Goal: Contribute content: Add original content to the website for others to see

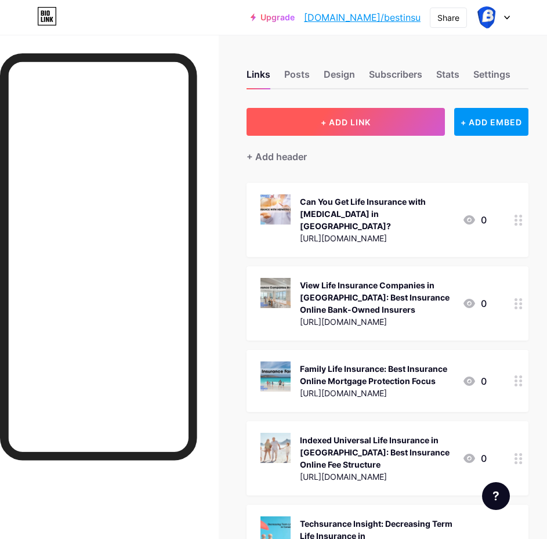
click at [341, 124] on span "+ ADD LINK" at bounding box center [346, 122] width 50 height 10
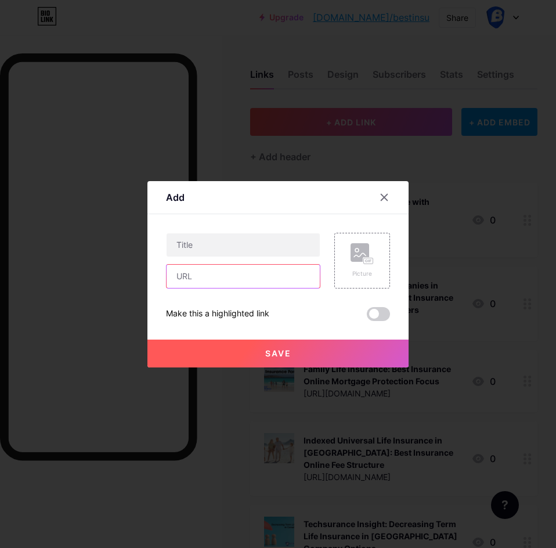
click at [213, 286] on input "text" at bounding box center [243, 276] width 153 height 23
paste input "https://techsurance.ca/life-insurance-for-young-adults/"
type input "https://techsurance.ca/life-insurance-for-young-adults/"
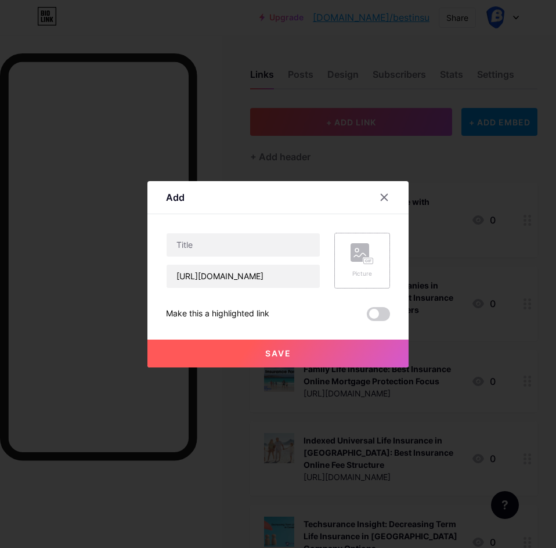
scroll to position [0, 0]
click at [379, 254] on div "Picture" at bounding box center [362, 261] width 56 height 56
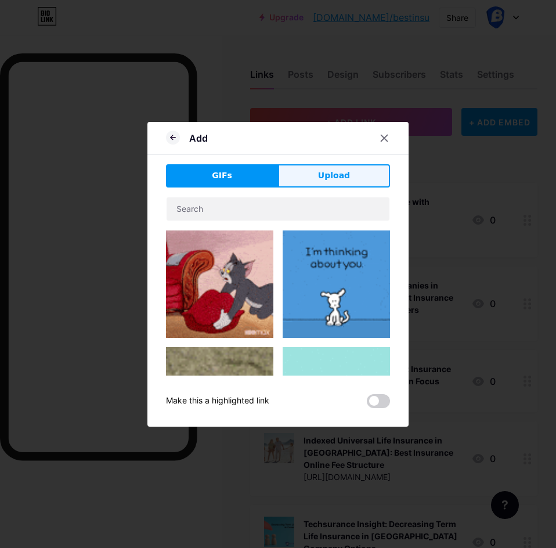
click at [316, 175] on button "Upload" at bounding box center [334, 175] width 112 height 23
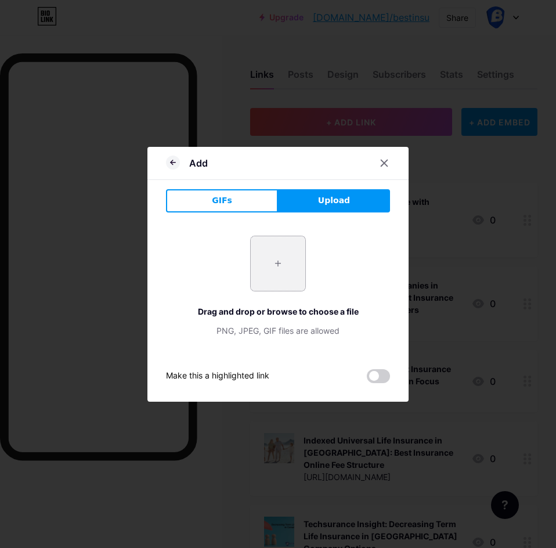
click at [283, 255] on input "file" at bounding box center [278, 263] width 55 height 55
type input "C:\fakepath\Life-Insurance-for-Young-Adults-750x375.jpg"
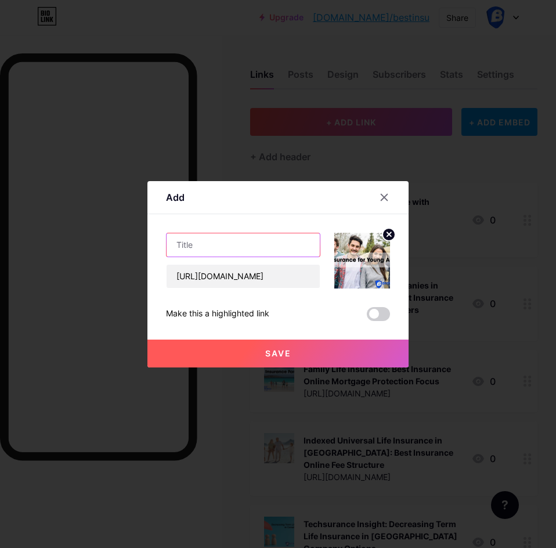
click at [234, 238] on input "text" at bounding box center [243, 244] width 153 height 23
type input "v"
paste input "Life Insurance for Young Adults: A Wise Investment in Your Future"
type input "Life Insurance for Young Adults: A Wise Investment in Your Future"
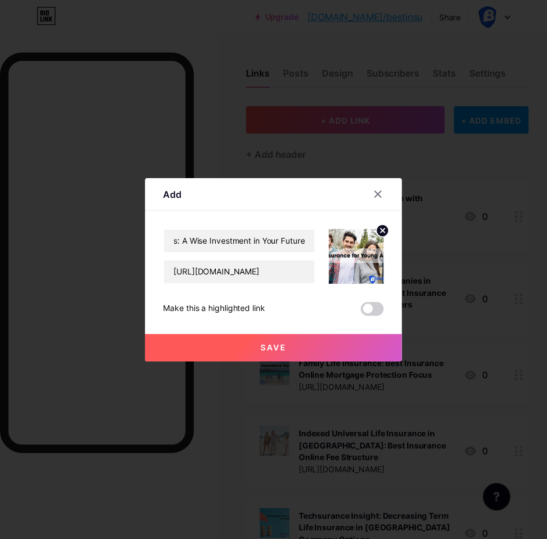
scroll to position [0, 0]
click at [254, 351] on button "Save" at bounding box center [277, 354] width 261 height 28
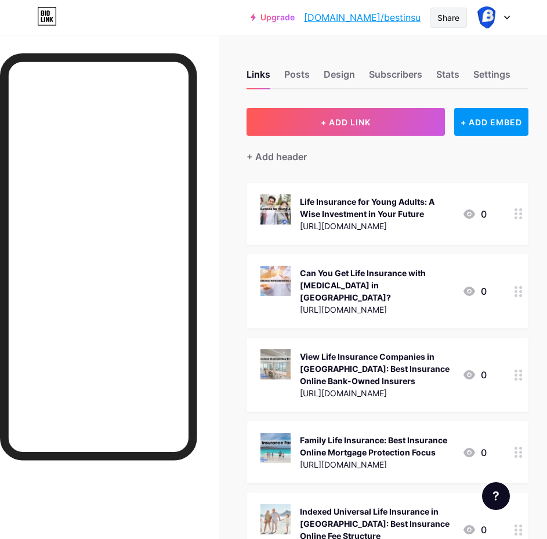
click at [443, 23] on div "Share" at bounding box center [449, 18] width 22 height 12
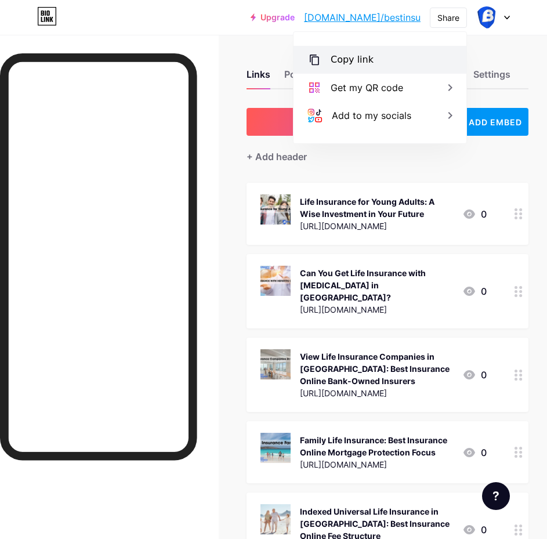
click at [377, 55] on div "Copy link" at bounding box center [380, 60] width 173 height 28
